Goal: Task Accomplishment & Management: Use online tool/utility

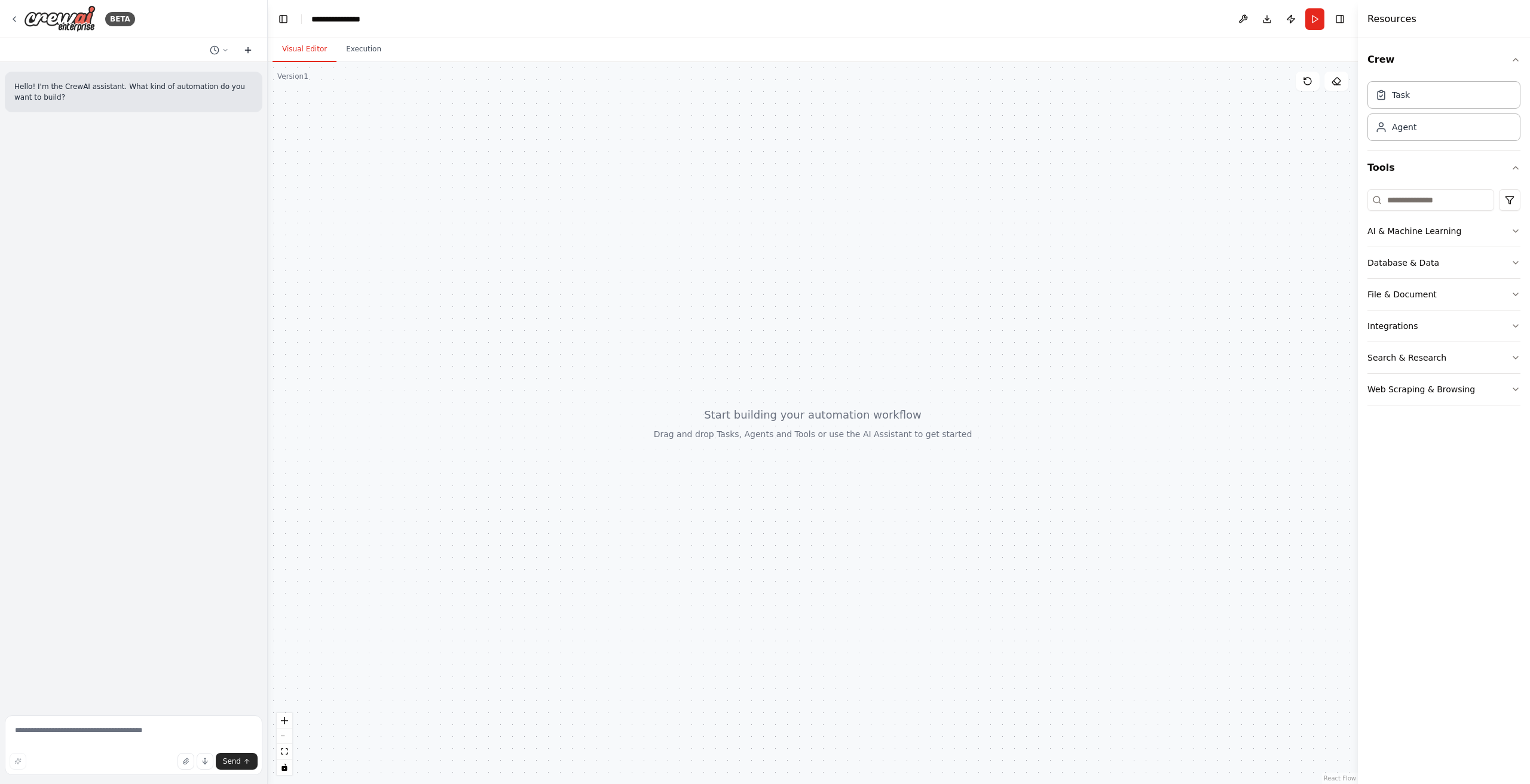
click at [249, 50] on icon at bounding box center [248, 50] width 5 height 0
click at [246, 51] on icon at bounding box center [248, 50] width 10 height 10
click at [226, 53] on icon at bounding box center [226, 50] width 7 height 7
click at [364, 113] on div at bounding box center [813, 424] width 1091 height 722
click at [14, 17] on div at bounding box center [134, 392] width 268 height 784
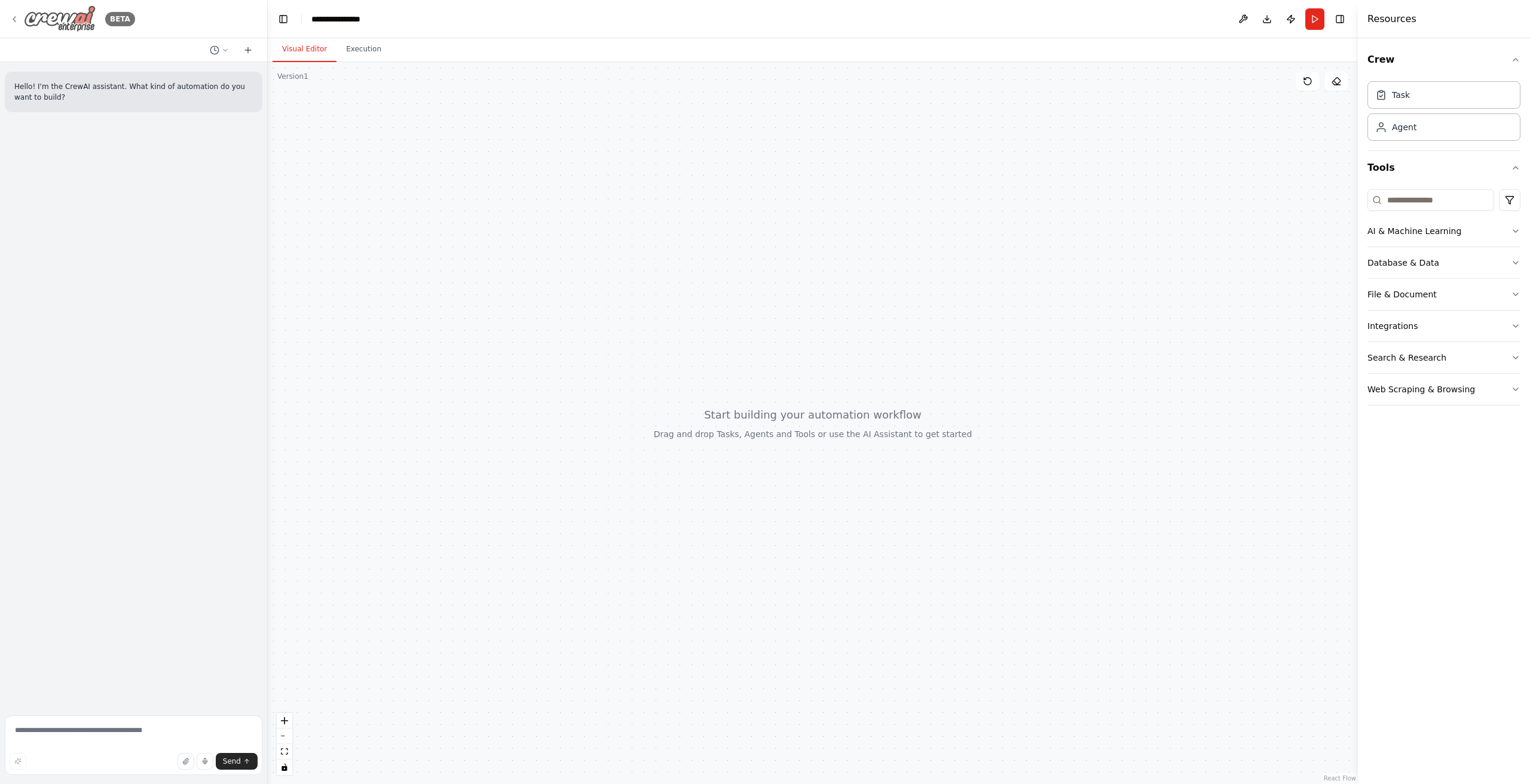
click at [14, 18] on icon at bounding box center [14, 19] width 10 height 10
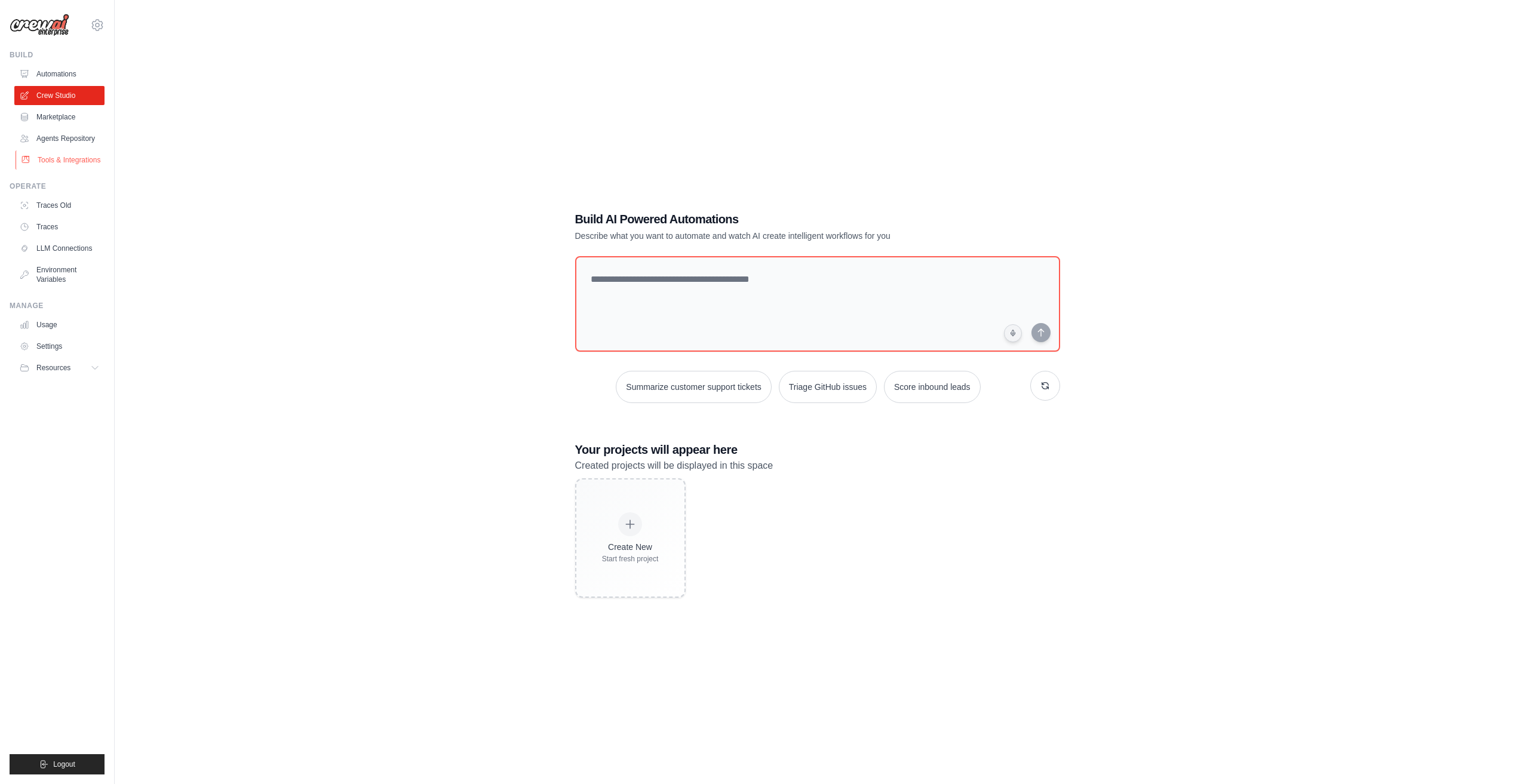
click at [72, 161] on link "Tools & Integrations" at bounding box center [61, 159] width 91 height 19
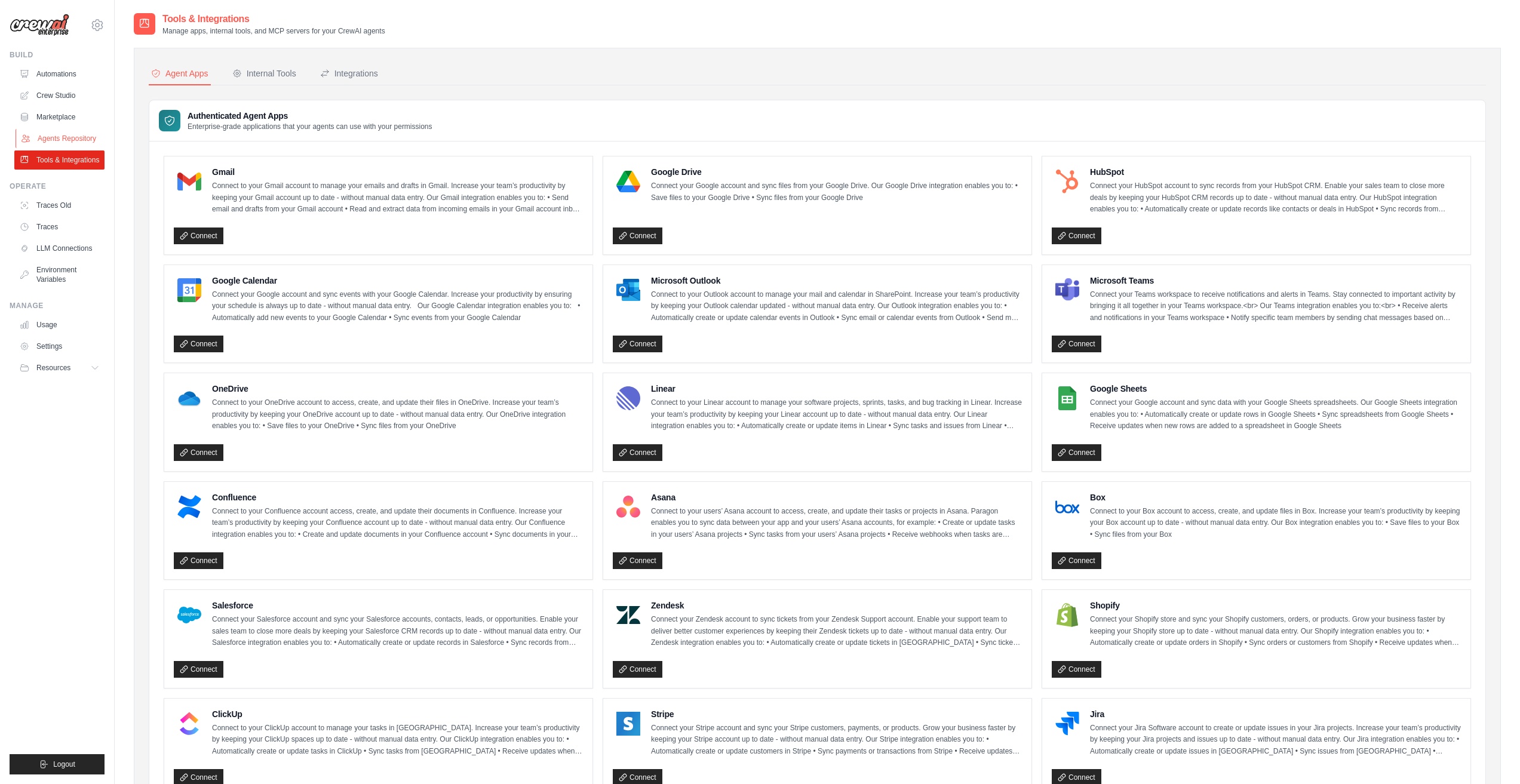
click at [70, 136] on link "Agents Repository" at bounding box center [61, 139] width 91 height 19
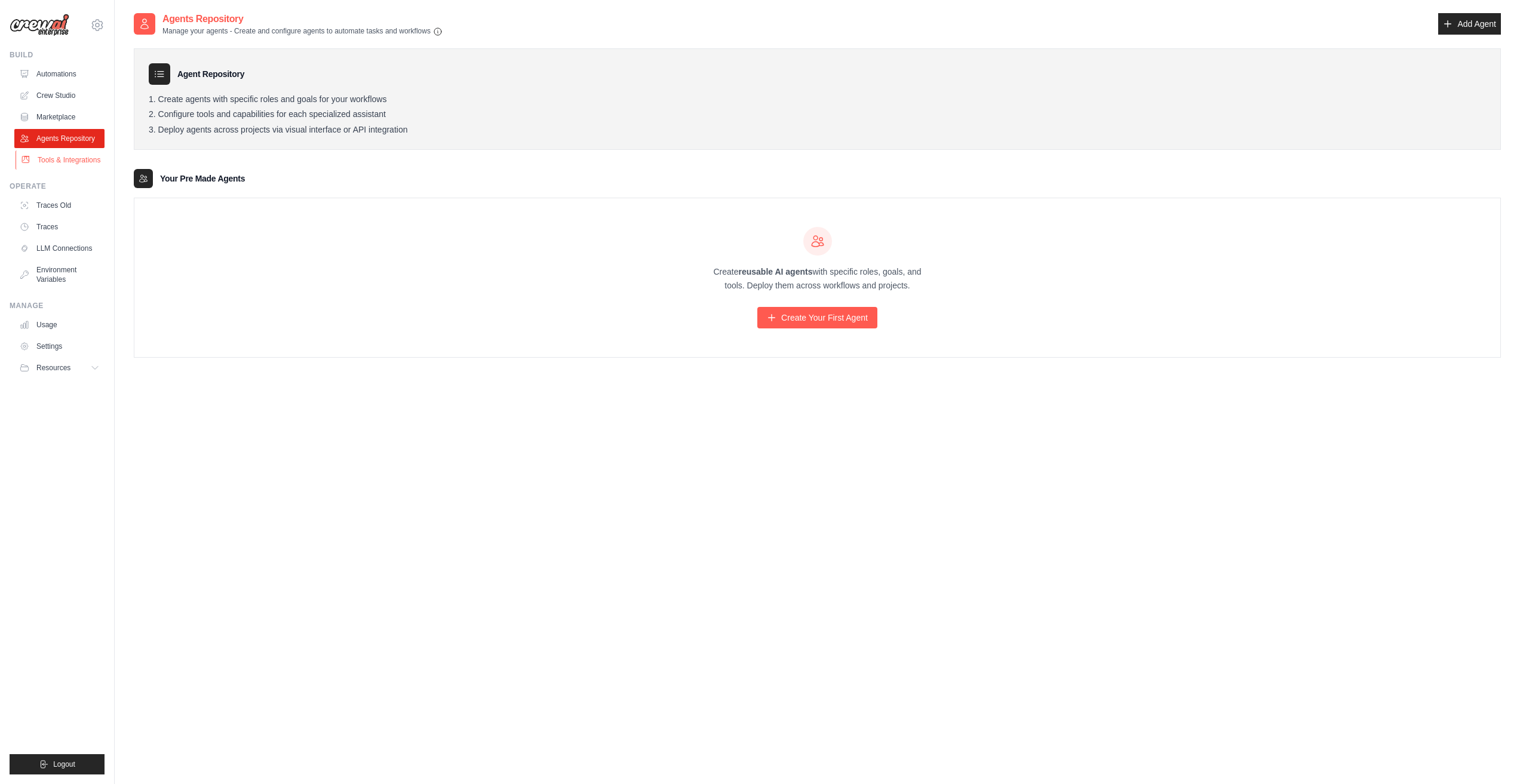
click at [79, 158] on link "Tools & Integrations" at bounding box center [61, 159] width 91 height 19
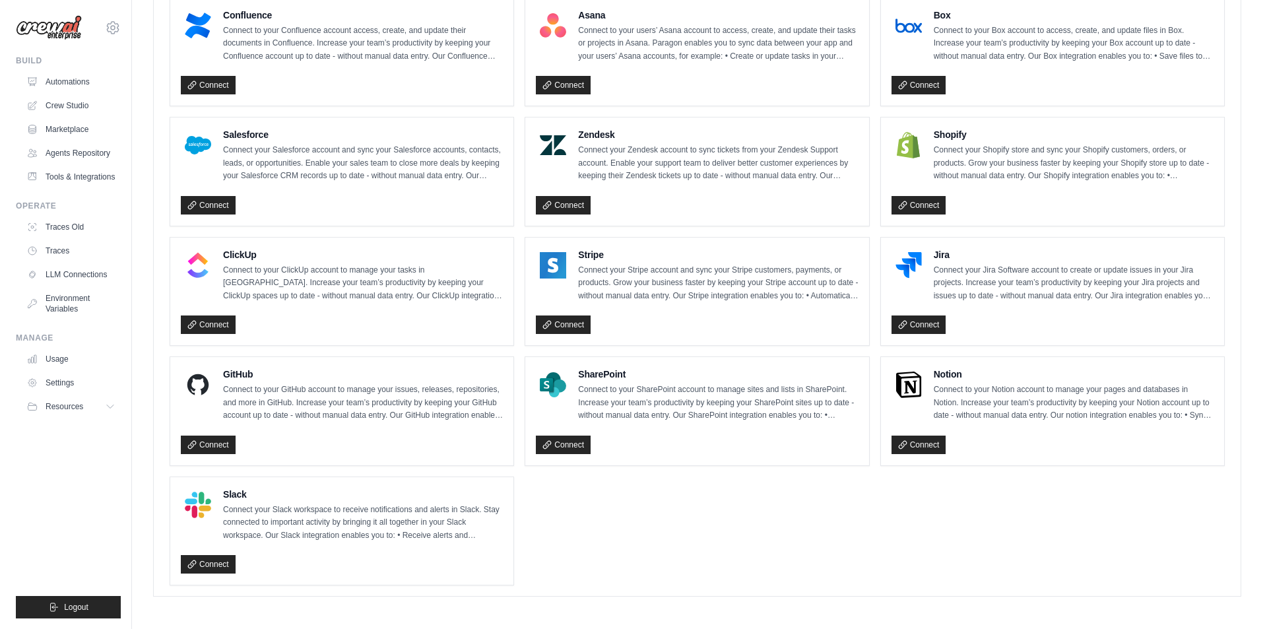
scroll to position [764, 0]
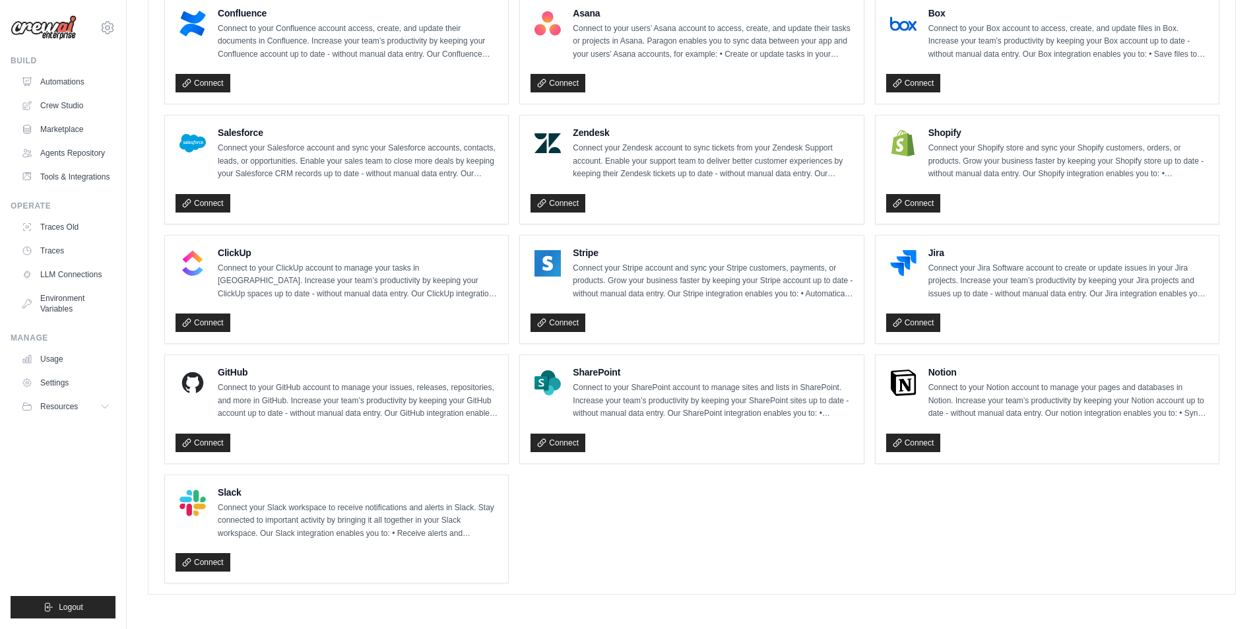
click at [333, 400] on p "Connect to your GitHub account to manage your issues, releases, repositories, a…" at bounding box center [358, 400] width 280 height 39
click at [207, 441] on link "Connect" at bounding box center [203, 443] width 55 height 18
